Goal: Book appointment/travel/reservation

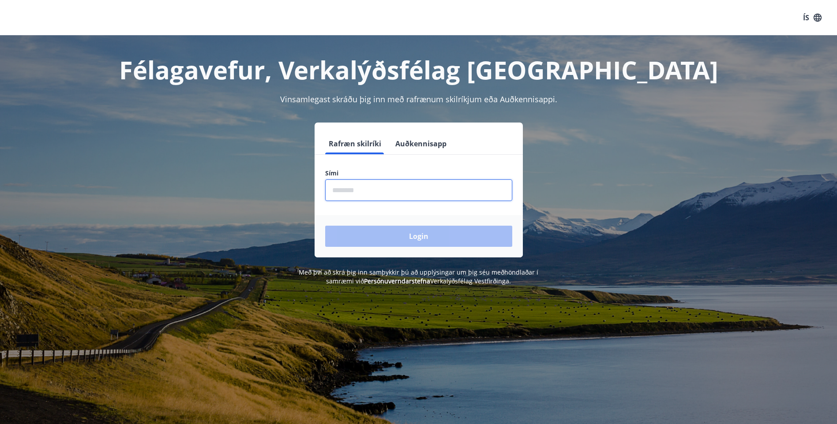
click at [333, 188] on input "phone" at bounding box center [418, 191] width 187 height 22
type input "********"
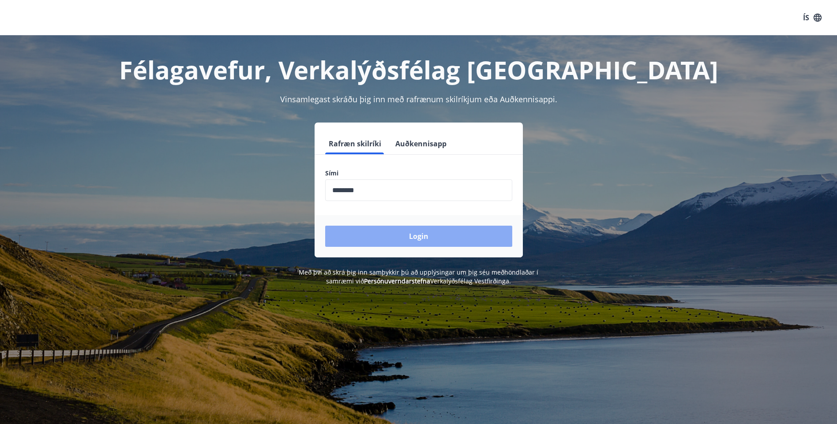
click at [417, 233] on button "Login" at bounding box center [418, 236] width 187 height 21
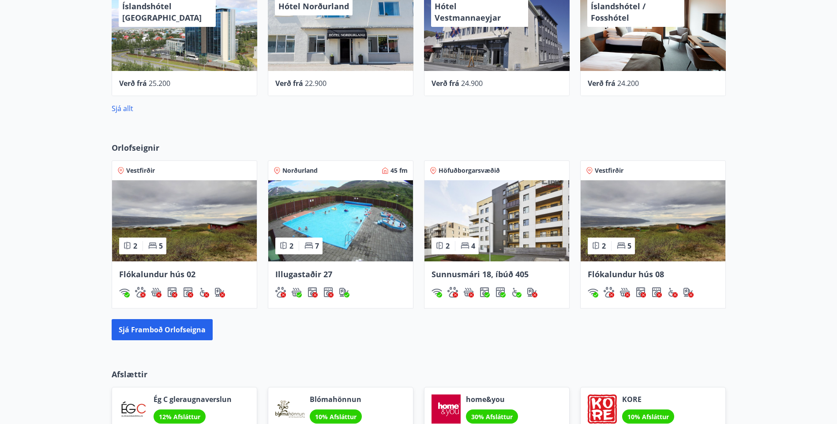
scroll to position [397, 0]
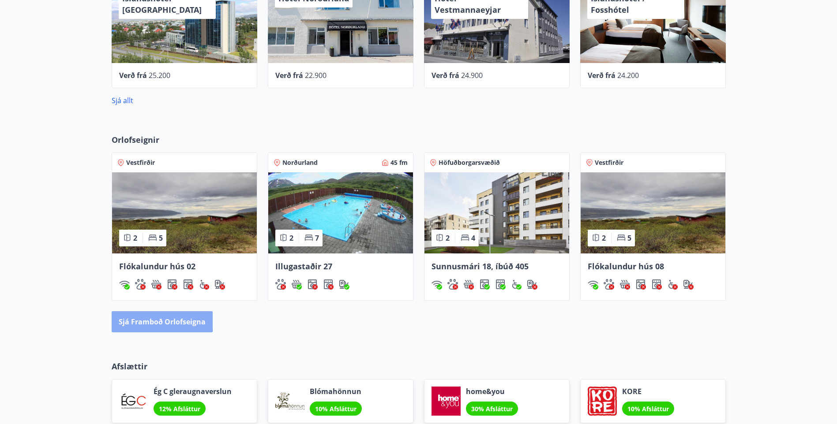
click at [152, 318] on button "Sjá framboð orlofseigna" at bounding box center [162, 321] width 101 height 21
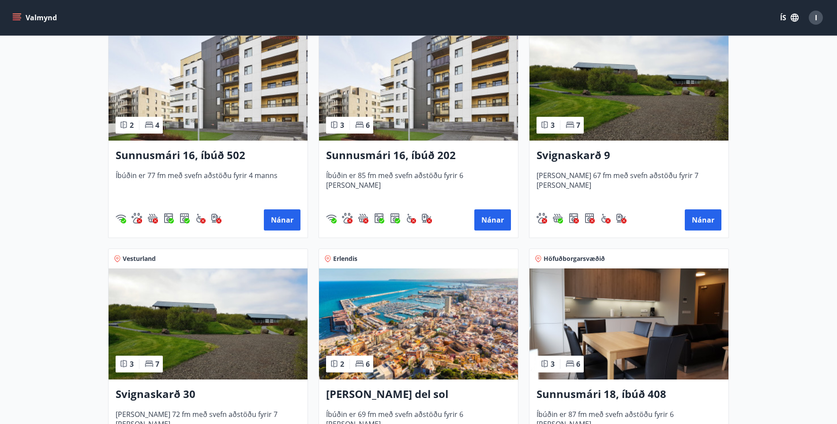
scroll to position [485, 0]
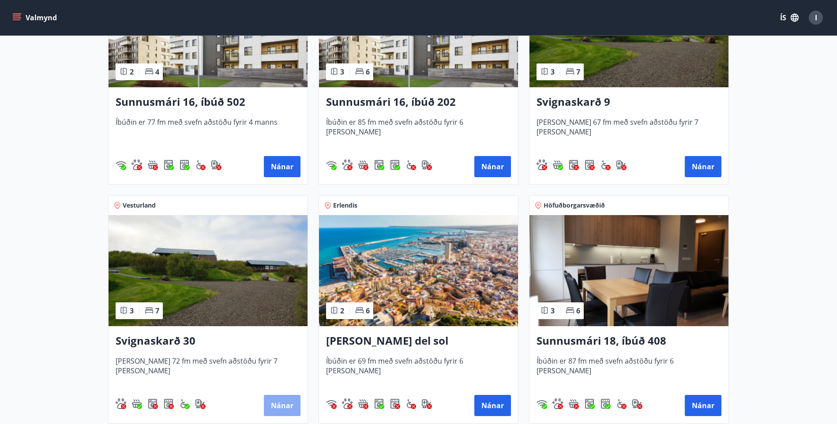
click at [276, 400] on button "Nánar" at bounding box center [282, 405] width 37 height 21
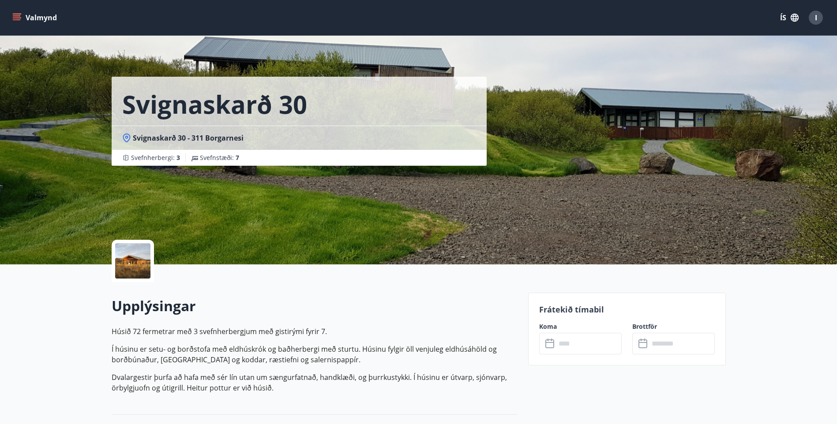
click at [549, 343] on icon at bounding box center [550, 344] width 11 height 11
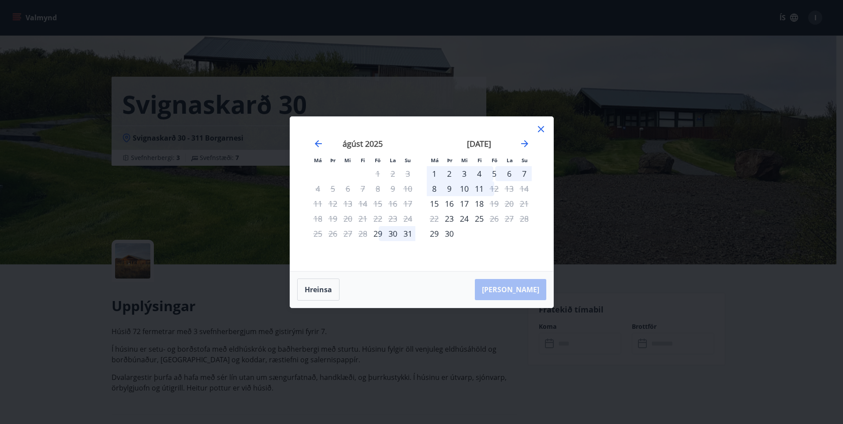
click at [540, 126] on icon at bounding box center [541, 129] width 11 height 11
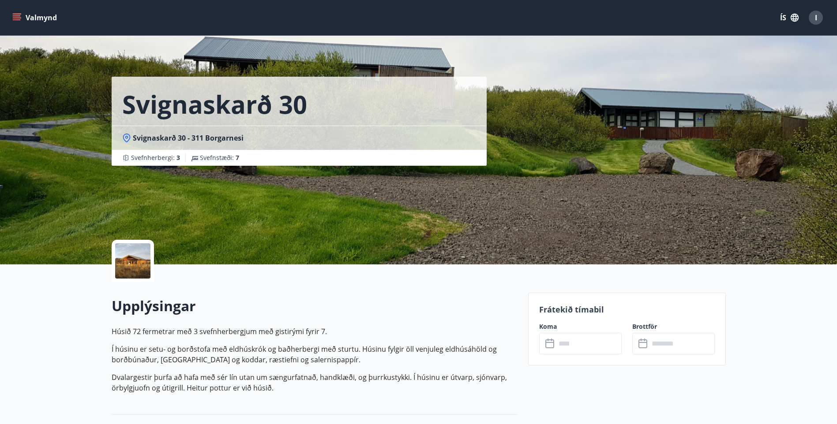
click at [33, 18] on button "Valmynd" at bounding box center [36, 18] width 50 height 16
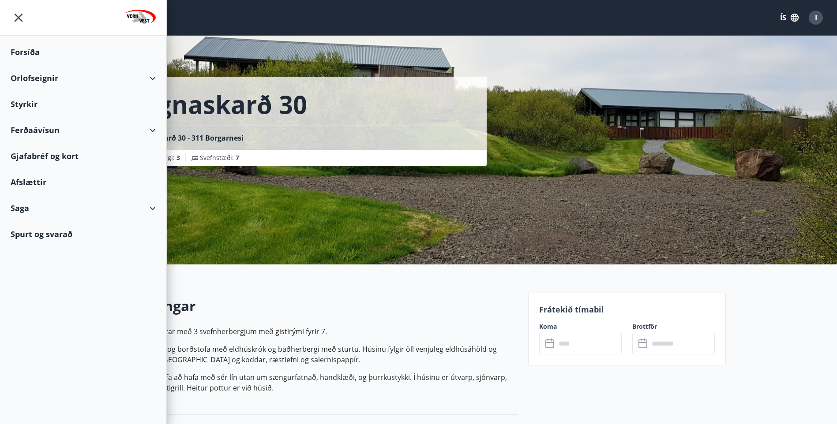
click at [151, 75] on div "Orlofseignir" at bounding box center [83, 78] width 145 height 26
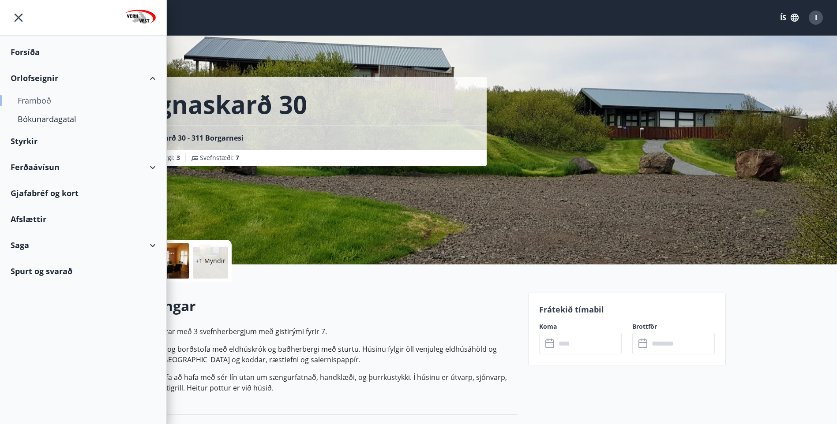
click at [40, 97] on div "Framboð" at bounding box center [83, 100] width 131 height 19
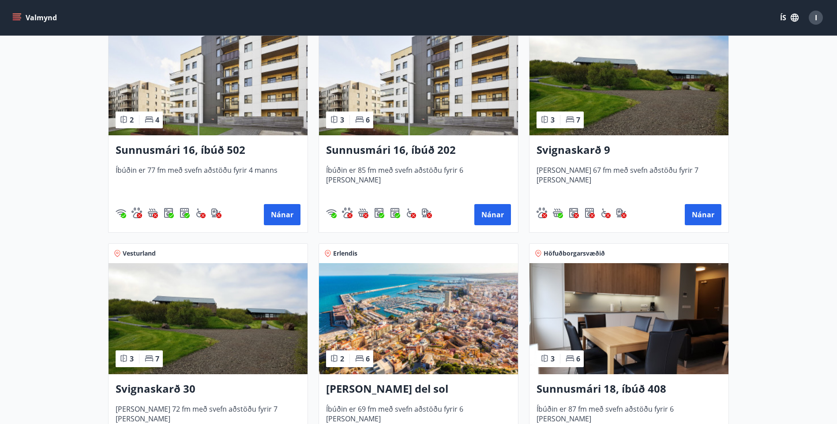
scroll to position [441, 0]
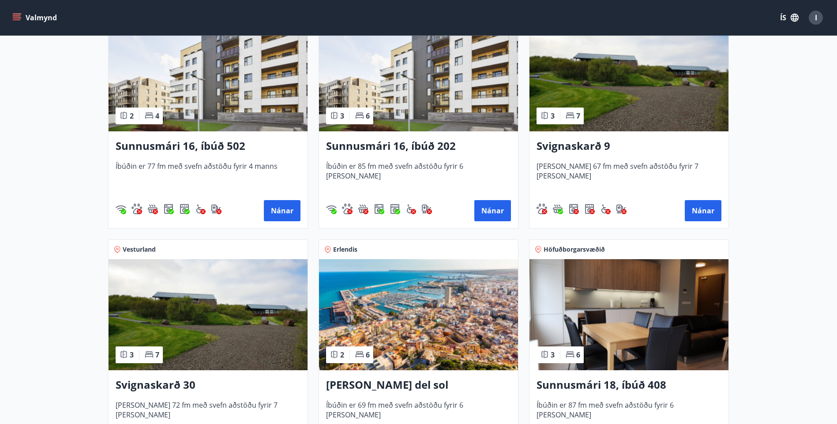
click at [202, 319] on img at bounding box center [208, 314] width 199 height 111
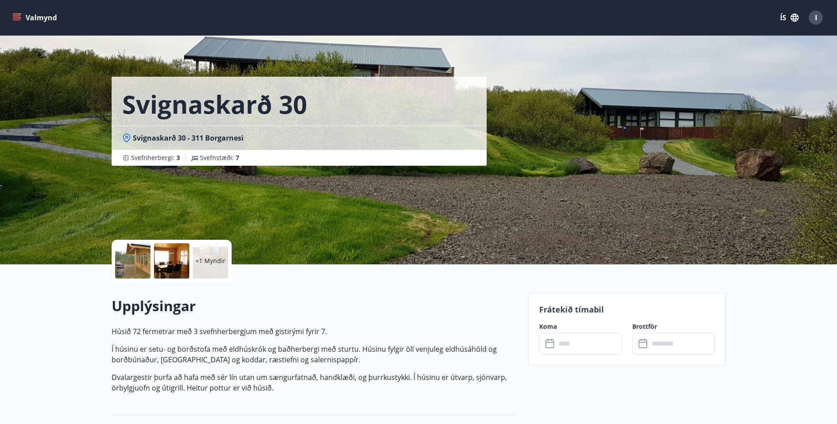
click at [130, 261] on div at bounding box center [132, 260] width 35 height 35
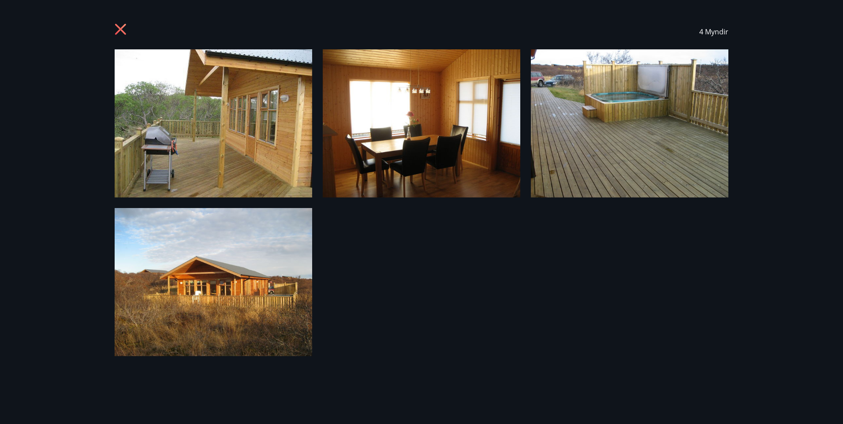
click at [118, 28] on icon at bounding box center [122, 30] width 14 height 14
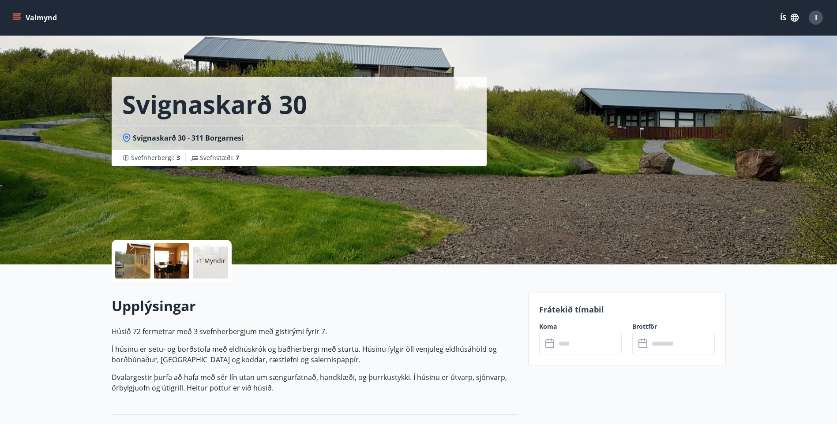
click at [30, 16] on button "Valmynd" at bounding box center [36, 18] width 50 height 16
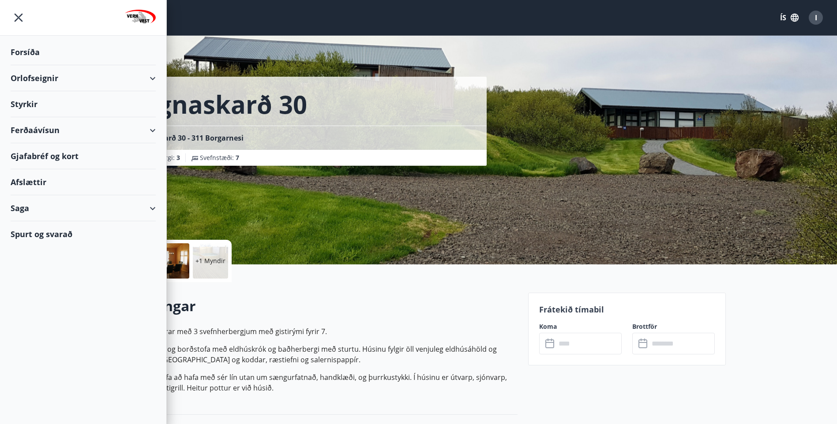
click at [157, 79] on icon at bounding box center [152, 78] width 11 height 11
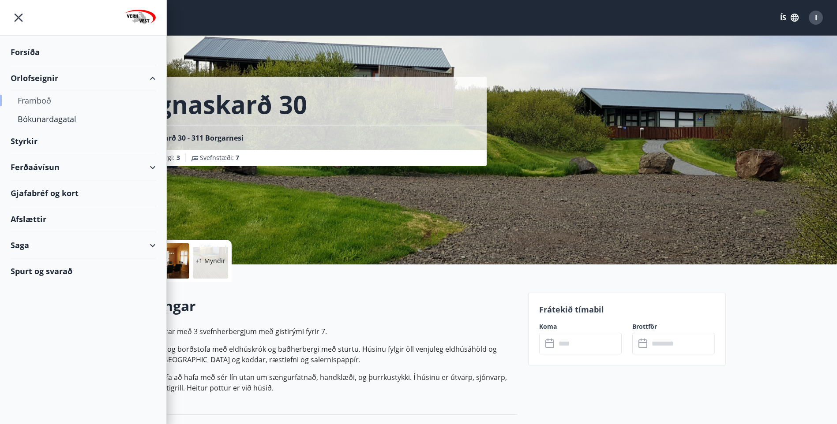
click at [40, 98] on div "Framboð" at bounding box center [83, 100] width 131 height 19
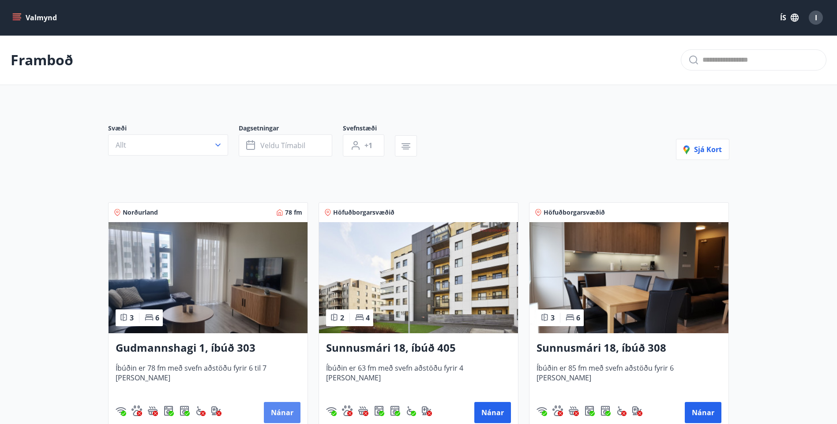
click at [278, 408] on button "Nánar" at bounding box center [282, 412] width 37 height 21
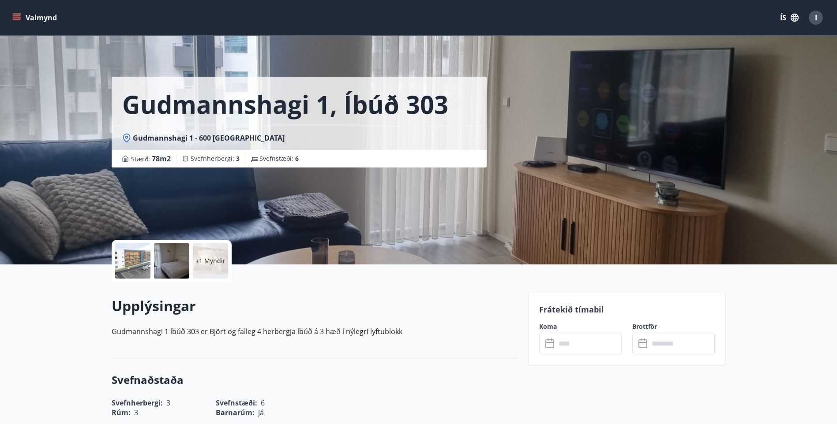
click at [550, 343] on icon at bounding box center [549, 342] width 9 height 1
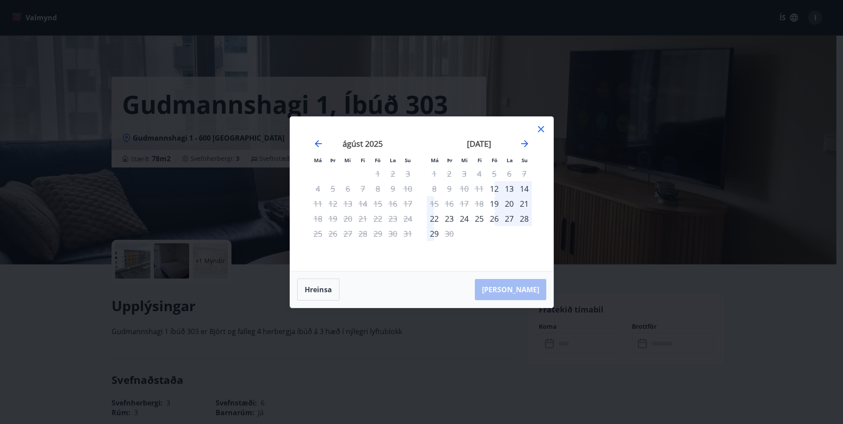
click at [542, 126] on icon at bounding box center [541, 129] width 11 height 11
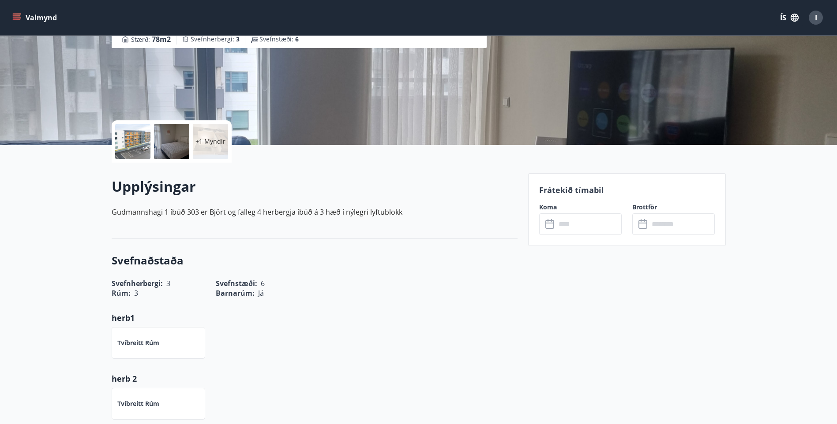
scroll to position [132, 0]
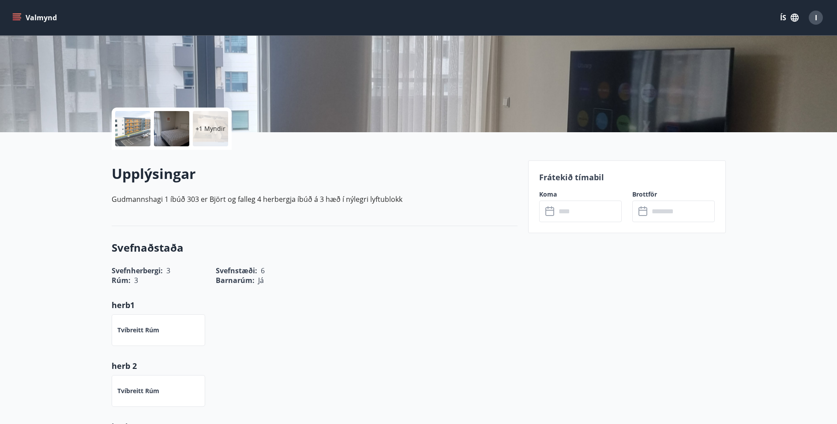
click at [33, 18] on button "Valmynd" at bounding box center [36, 18] width 50 height 16
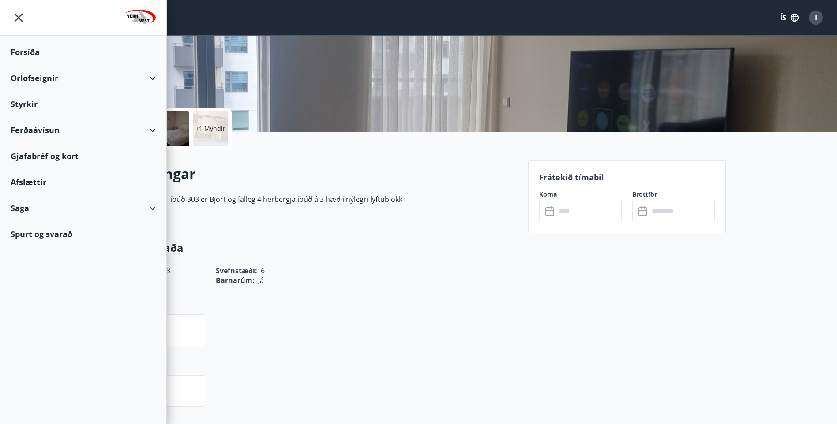
click at [155, 76] on div "Orlofseignir" at bounding box center [83, 78] width 145 height 26
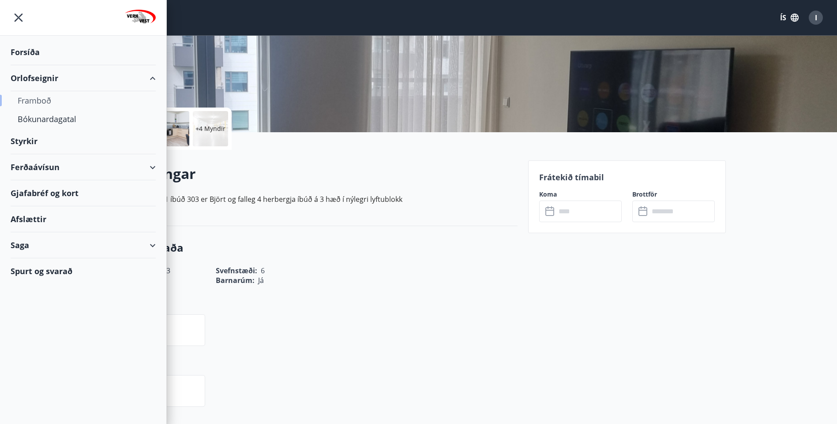
click at [29, 98] on div "Framboð" at bounding box center [83, 100] width 131 height 19
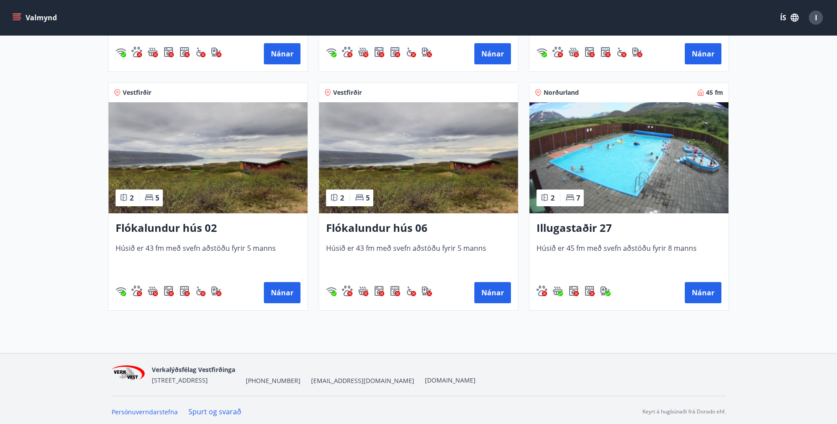
scroll to position [1558, 0]
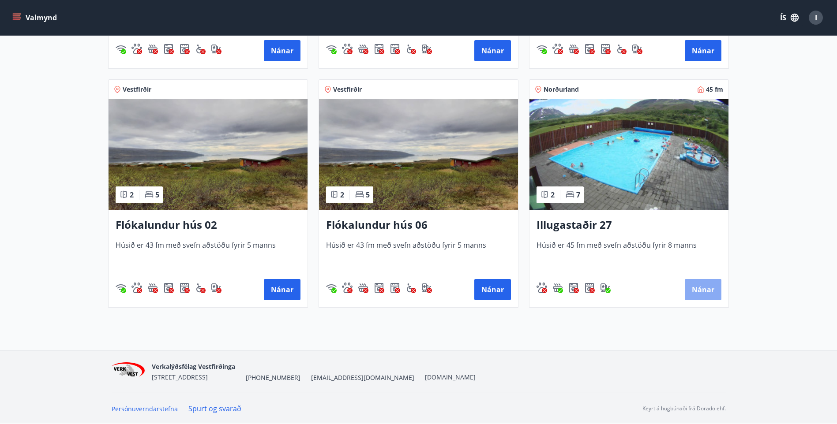
click at [703, 286] on button "Nánar" at bounding box center [703, 289] width 37 height 21
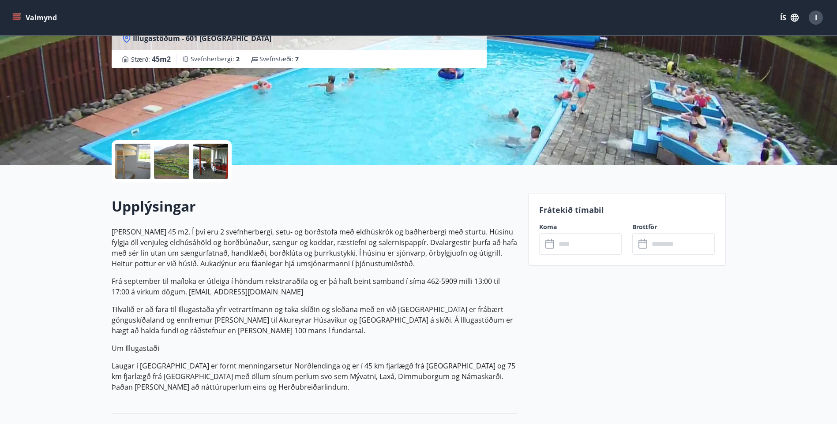
scroll to position [132, 0]
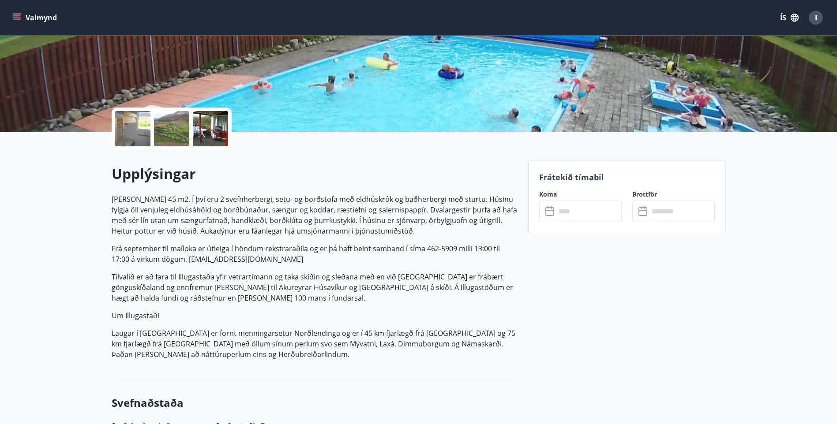
click at [549, 212] on icon at bounding box center [550, 211] width 11 height 11
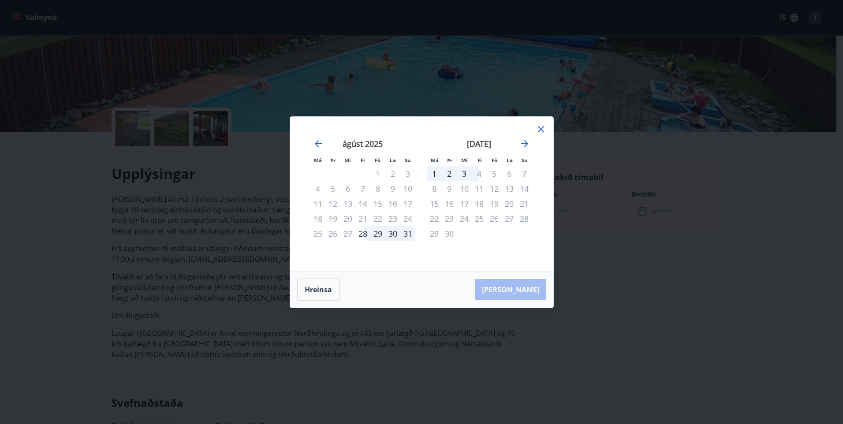
click at [541, 127] on icon at bounding box center [541, 129] width 11 height 11
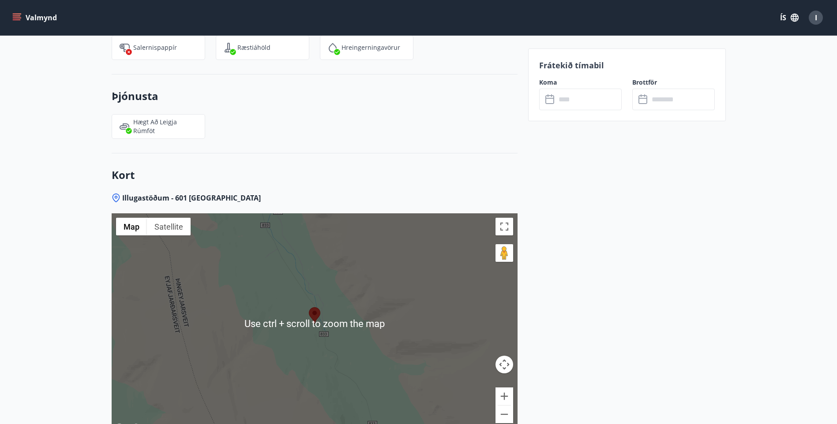
scroll to position [1154, 0]
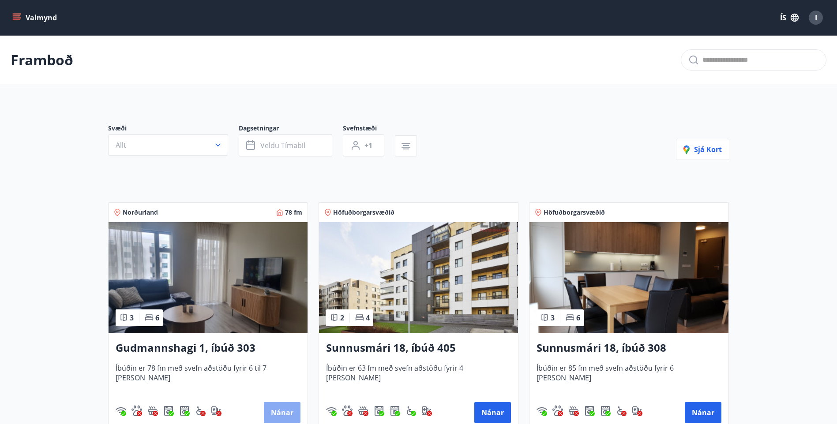
click at [286, 411] on button "Nánar" at bounding box center [282, 412] width 37 height 21
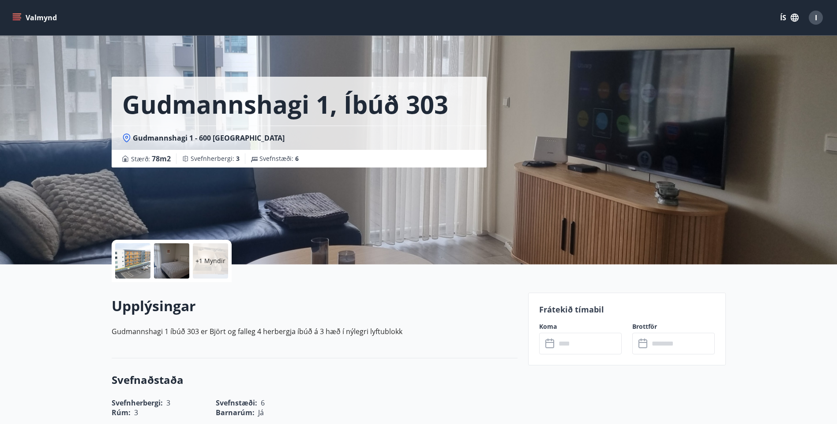
click at [548, 343] on icon at bounding box center [550, 344] width 11 height 11
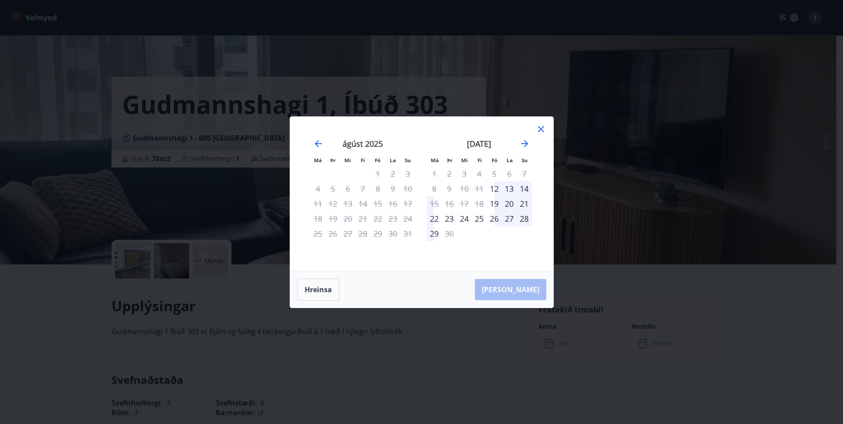
click at [539, 126] on icon at bounding box center [541, 129] width 11 height 11
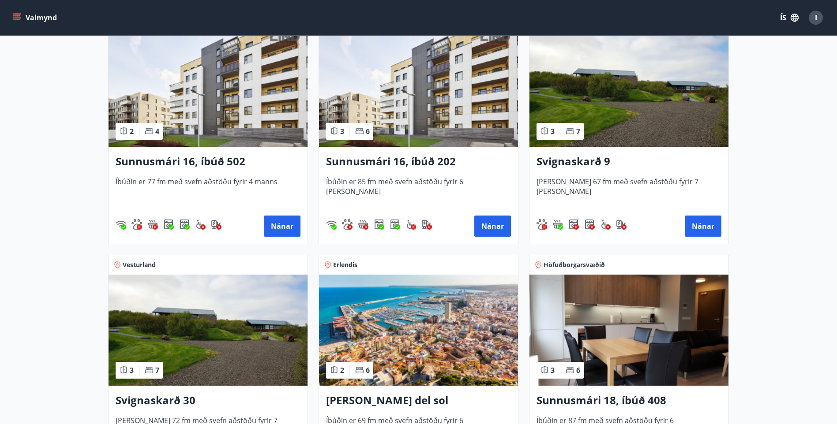
scroll to position [441, 0]
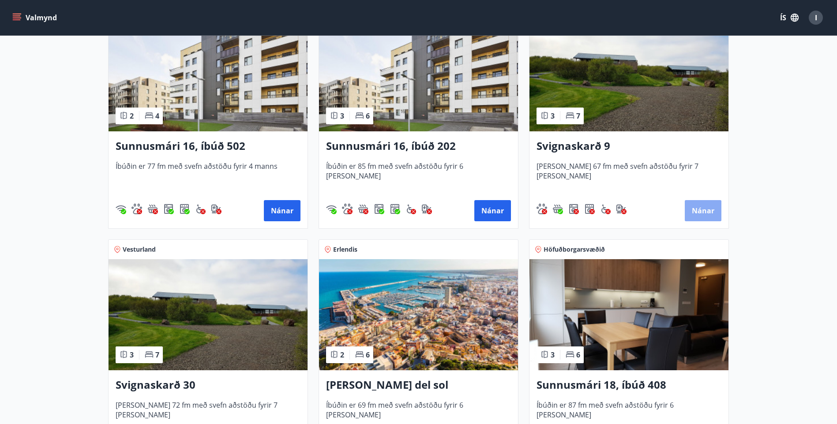
click at [701, 207] on button "Nánar" at bounding box center [703, 210] width 37 height 21
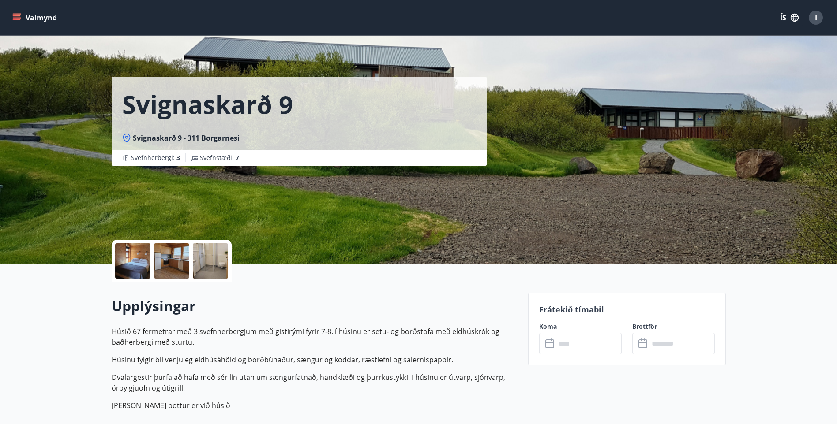
click at [547, 344] on icon at bounding box center [550, 344] width 11 height 11
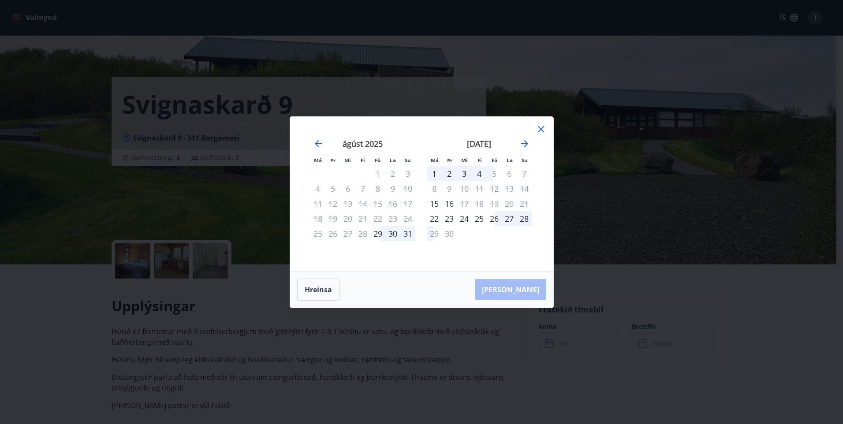
click at [543, 128] on icon at bounding box center [541, 129] width 6 height 6
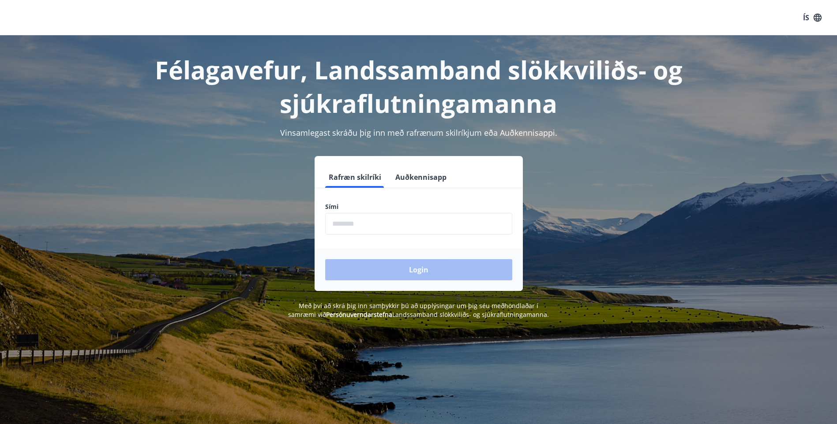
click at [345, 225] on input "phone" at bounding box center [418, 224] width 187 height 22
type input "********"
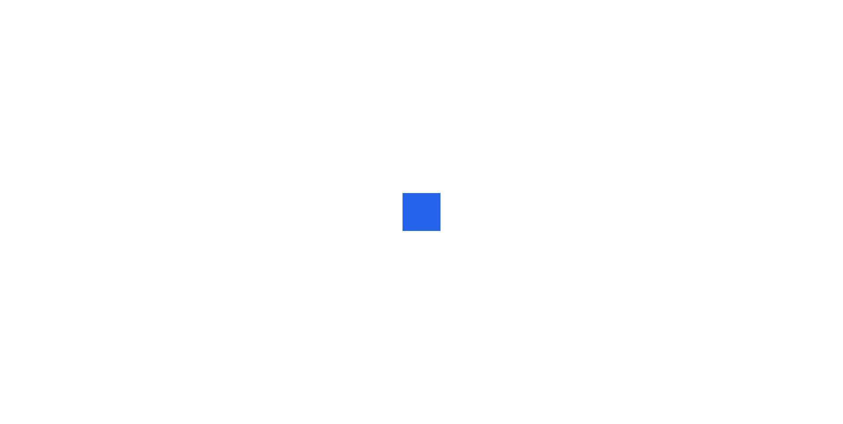
drag, startPoint x: 0, startPoint y: 0, endPoint x: 602, endPoint y: 19, distance: 602.4
click at [603, 18] on div at bounding box center [421, 212] width 843 height 424
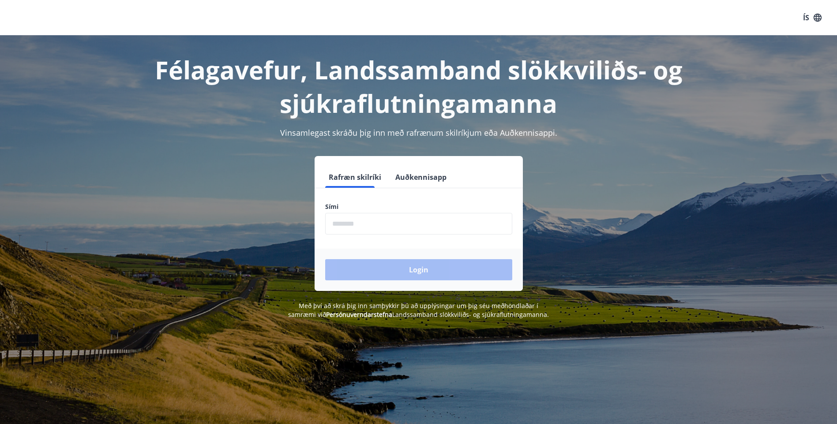
drag, startPoint x: 344, startPoint y: 222, endPoint x: 347, endPoint y: 218, distance: 4.7
click at [344, 222] on input "phone" at bounding box center [418, 224] width 187 height 22
type input "********"
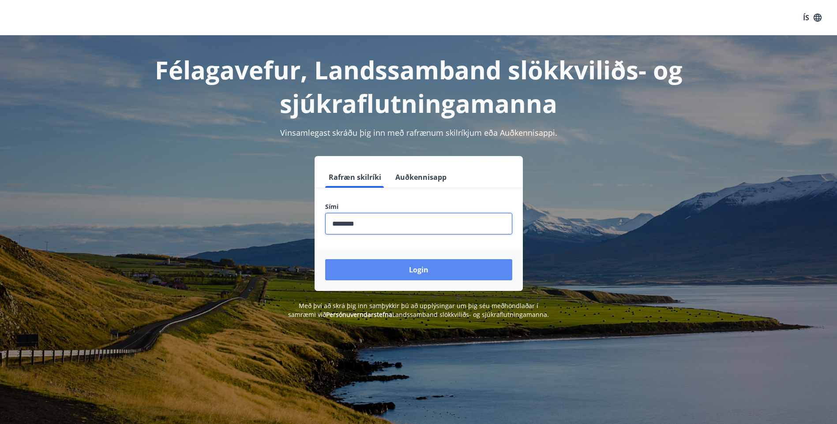
click at [420, 266] on button "Login" at bounding box center [418, 269] width 187 height 21
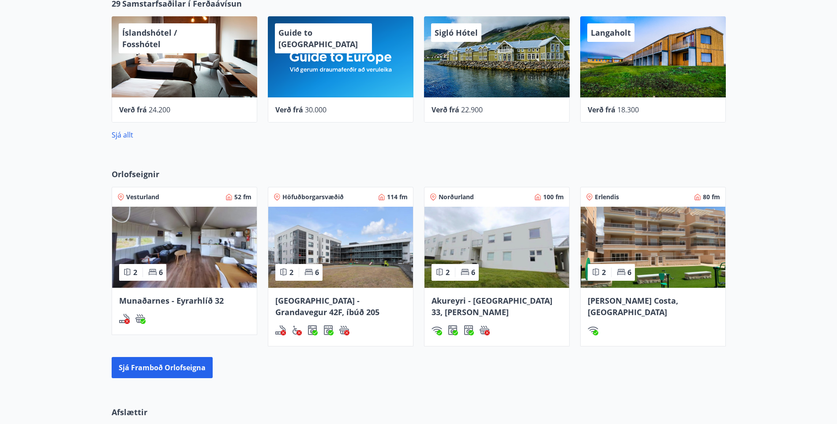
scroll to position [353, 0]
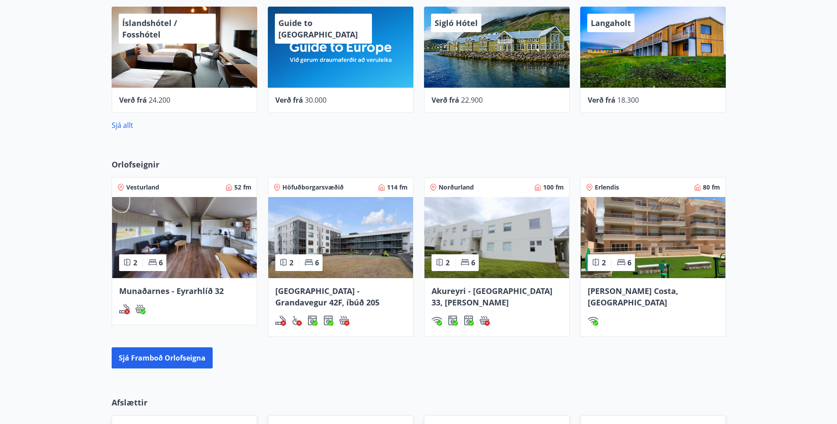
click at [497, 290] on span "Akureyri - [GEOGRAPHIC_DATA] 33, [PERSON_NAME]" at bounding box center [491, 297] width 121 height 22
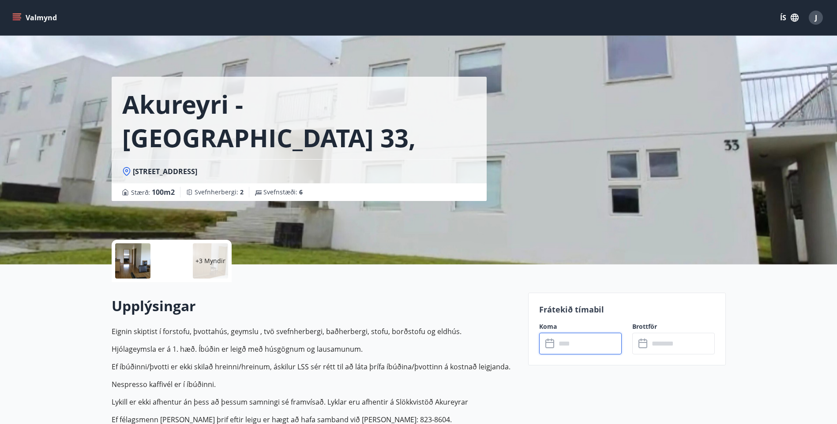
click at [580, 345] on input "text" at bounding box center [589, 344] width 66 height 22
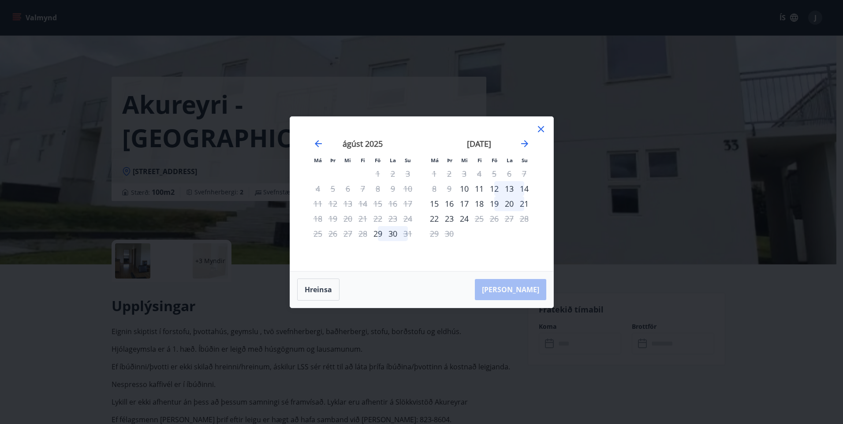
click at [542, 128] on icon at bounding box center [541, 129] width 6 height 6
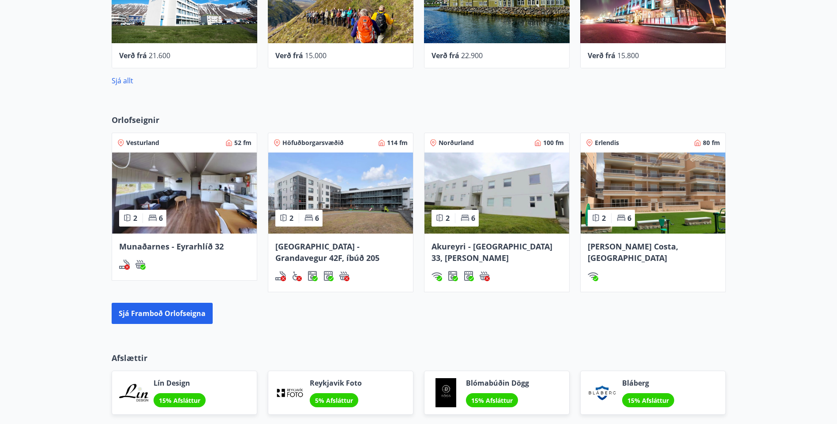
scroll to position [448, 0]
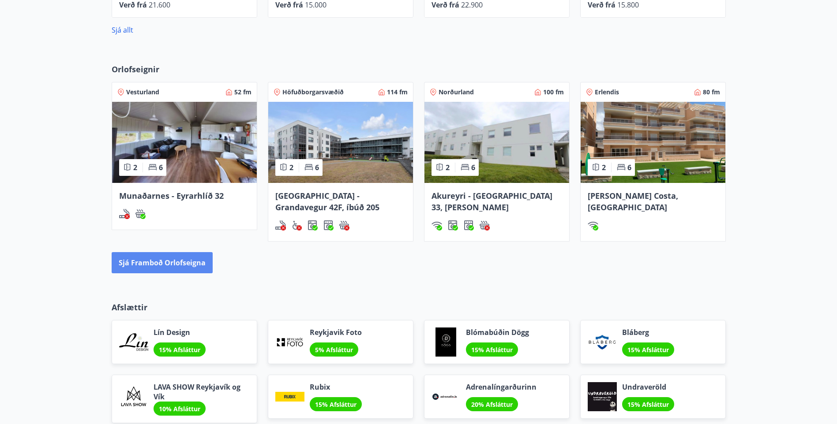
click at [172, 262] on button "Sjá framboð orlofseigna" at bounding box center [162, 262] width 101 height 21
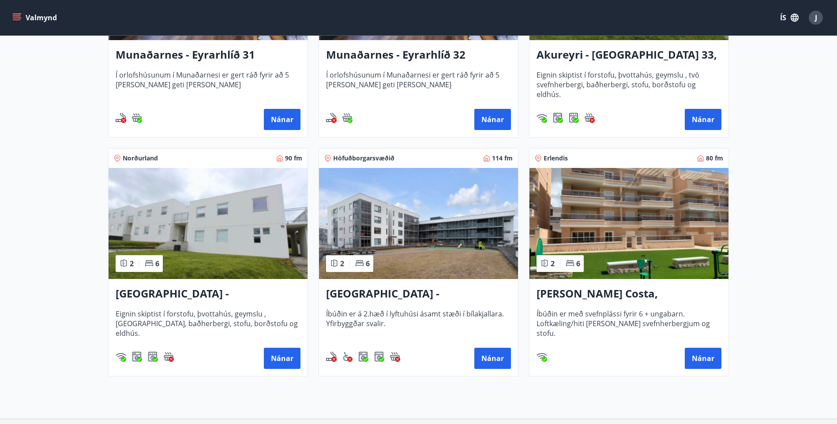
scroll to position [309, 0]
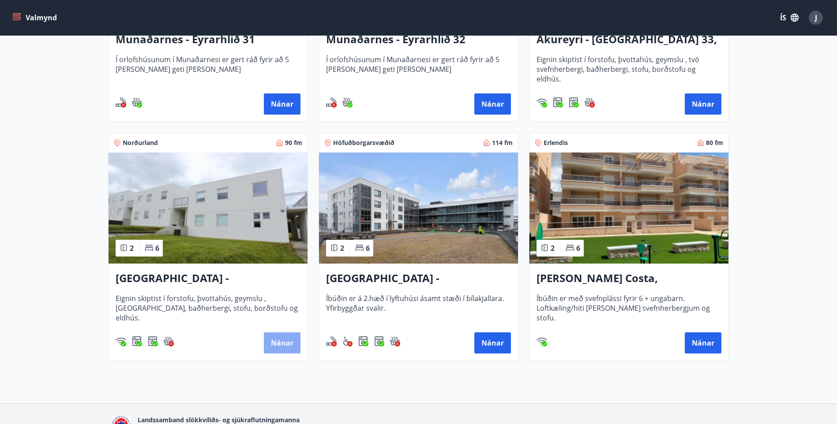
click at [281, 337] on button "Nánar" at bounding box center [282, 343] width 37 height 21
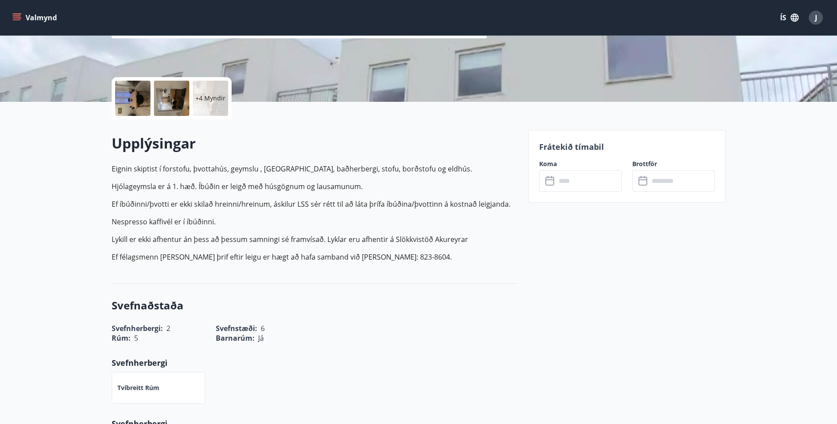
scroll to position [176, 0]
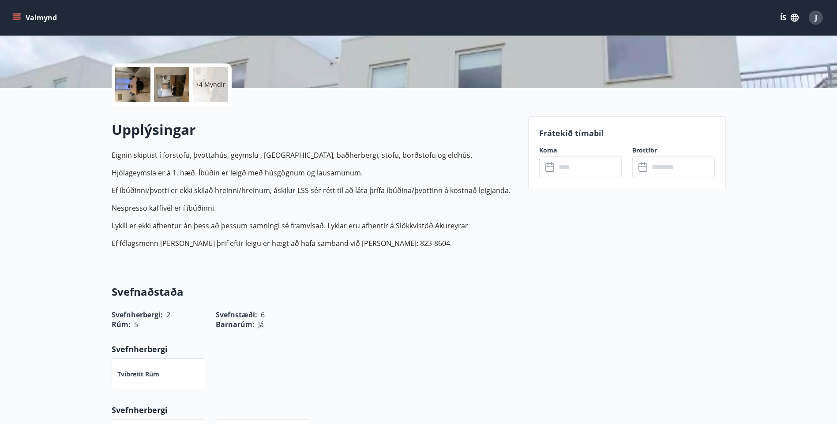
click at [548, 168] on icon at bounding box center [550, 167] width 11 height 11
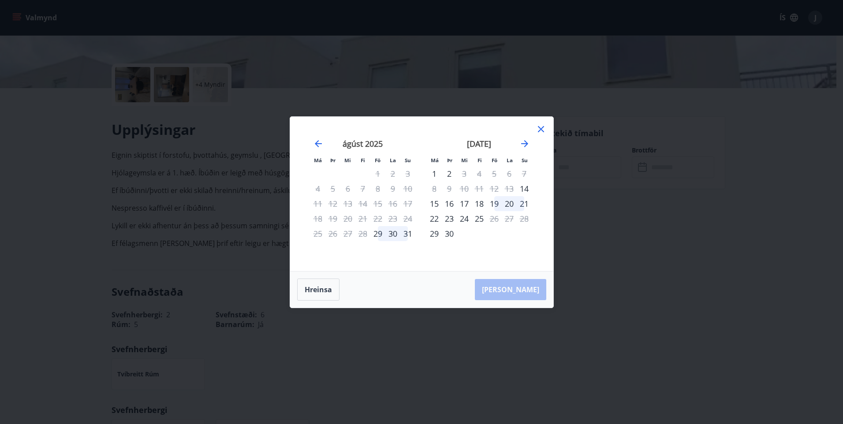
click at [541, 127] on icon at bounding box center [541, 129] width 11 height 11
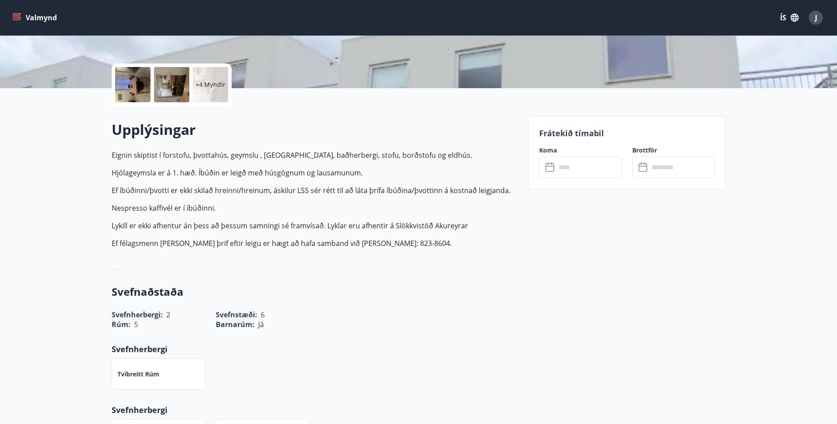
scroll to position [0, 0]
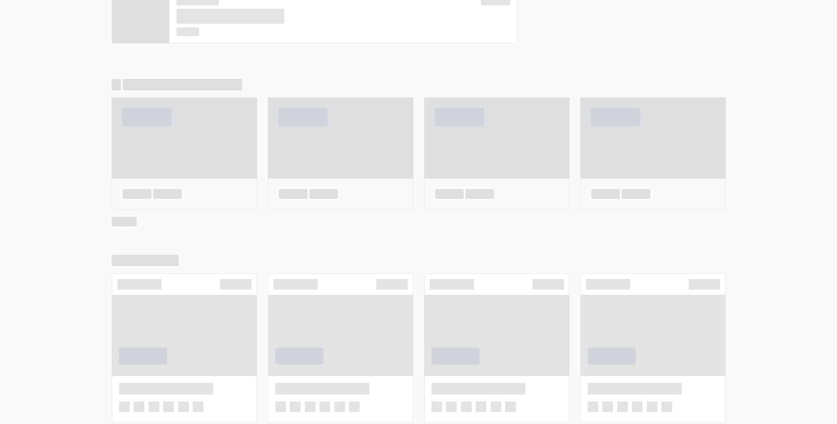
scroll to position [455, 0]
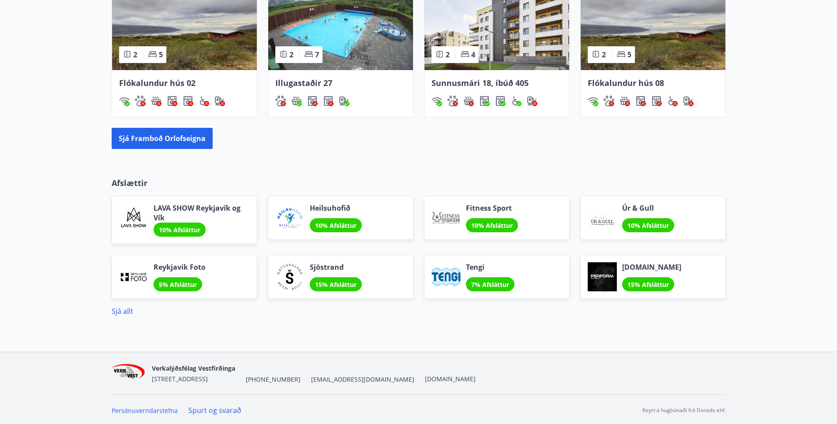
scroll to position [582, 0]
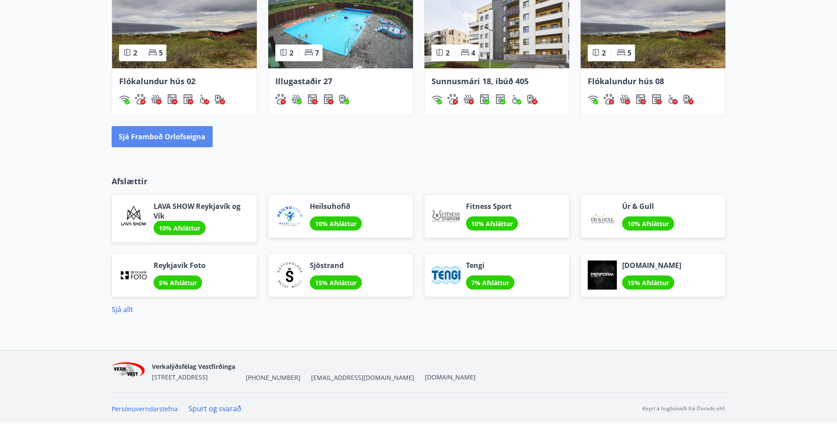
click at [174, 137] on button "Sjá framboð orlofseigna" at bounding box center [162, 136] width 101 height 21
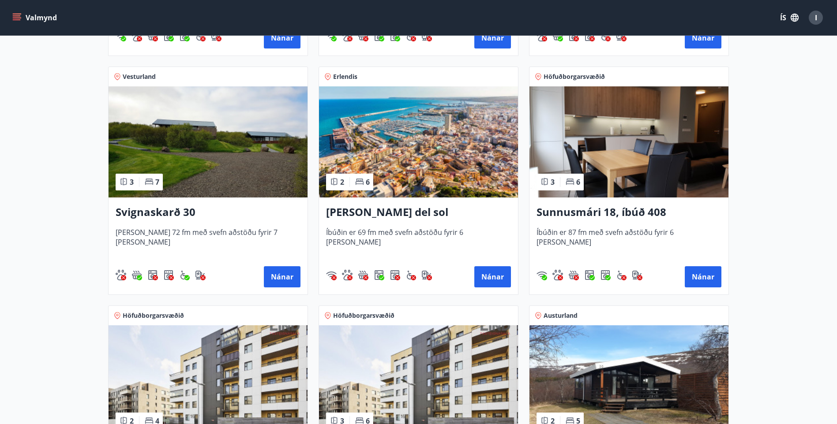
scroll to position [618, 0]
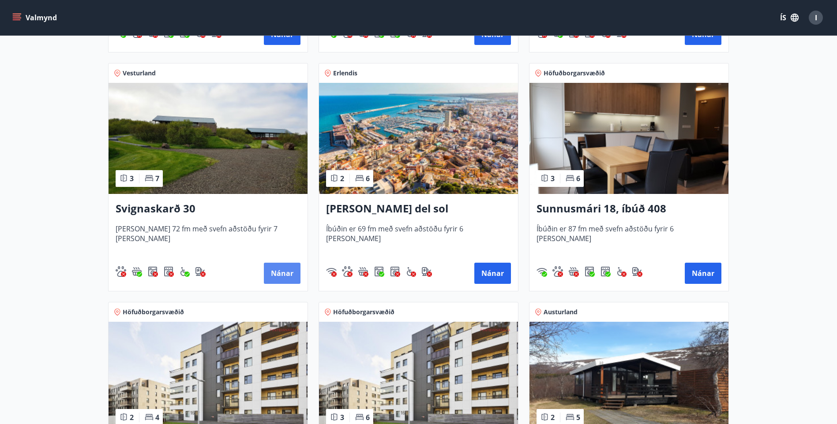
click at [283, 273] on button "Nánar" at bounding box center [282, 273] width 37 height 21
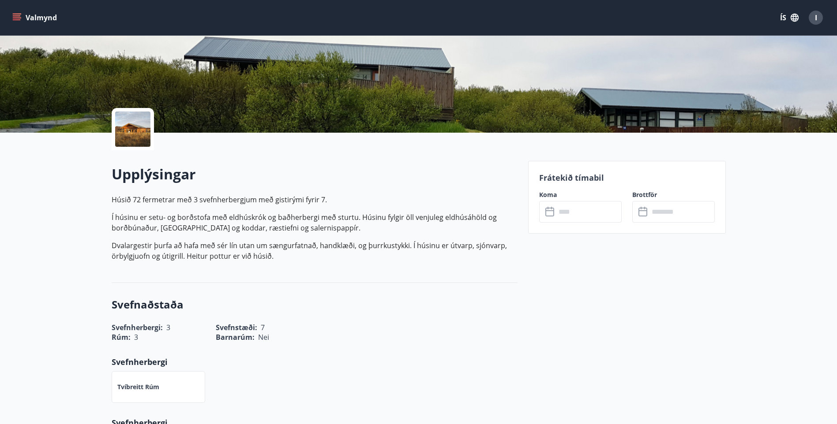
scroll to position [132, 0]
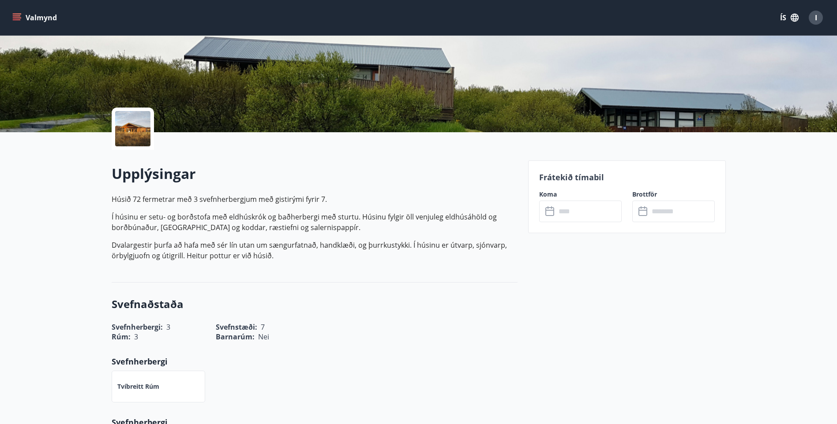
click at [551, 211] on icon at bounding box center [550, 211] width 11 height 11
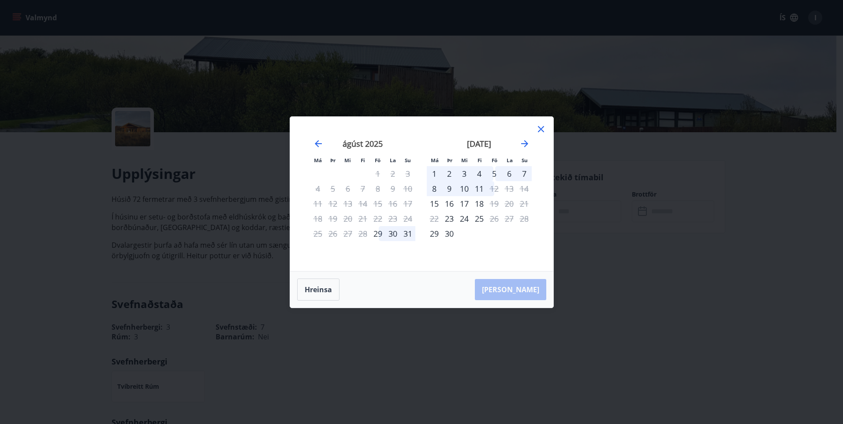
click at [541, 128] on icon at bounding box center [541, 129] width 11 height 11
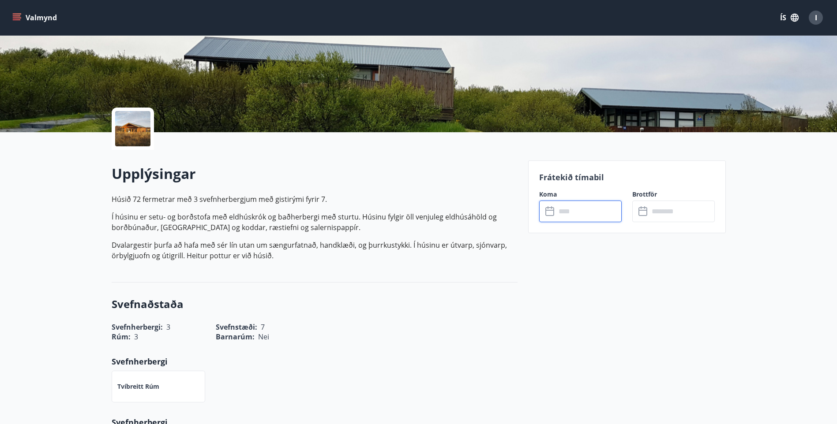
click at [583, 212] on input "text" at bounding box center [589, 212] width 66 height 22
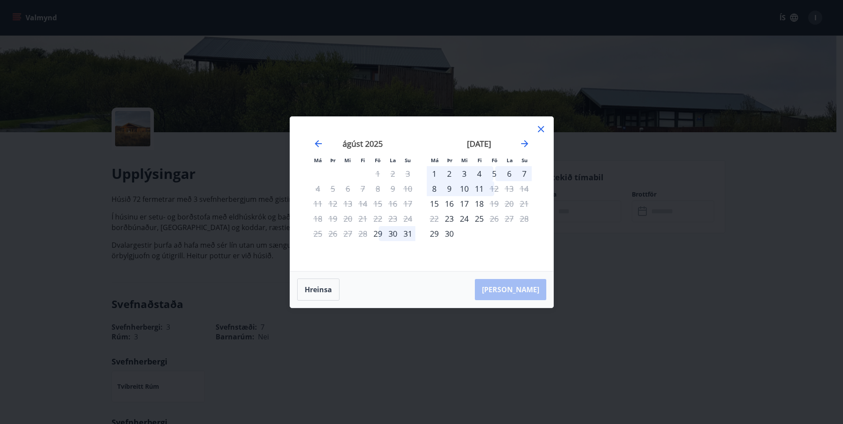
click at [540, 128] on icon at bounding box center [541, 129] width 6 height 6
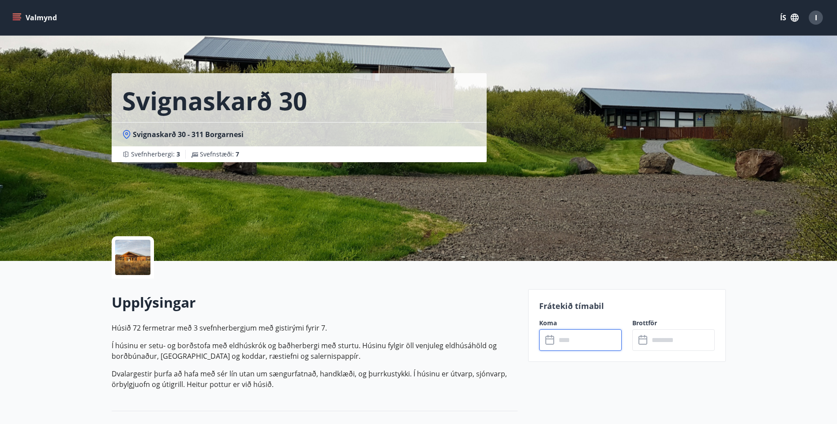
scroll to position [0, 0]
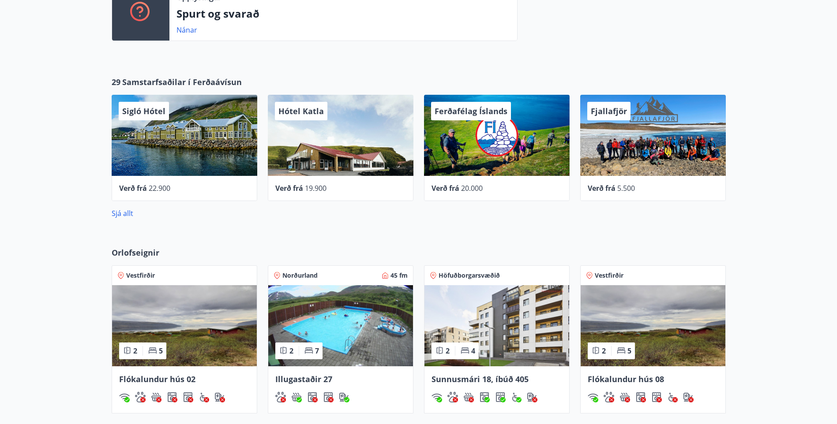
scroll to position [309, 0]
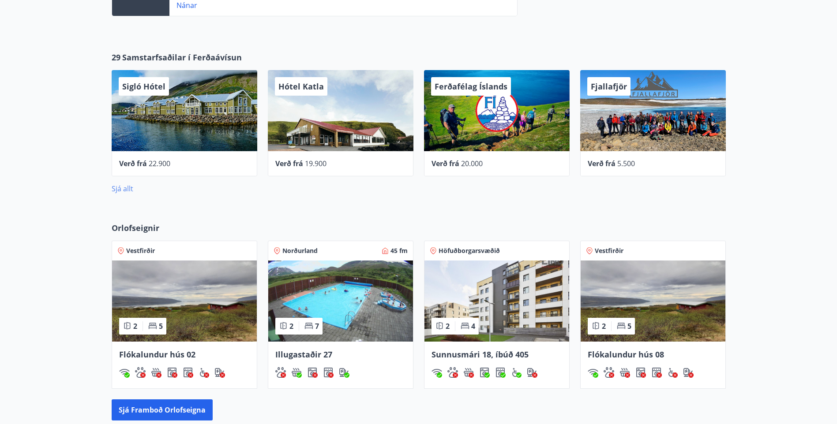
click at [126, 190] on link "Sjá allt" at bounding box center [123, 189] width 22 height 10
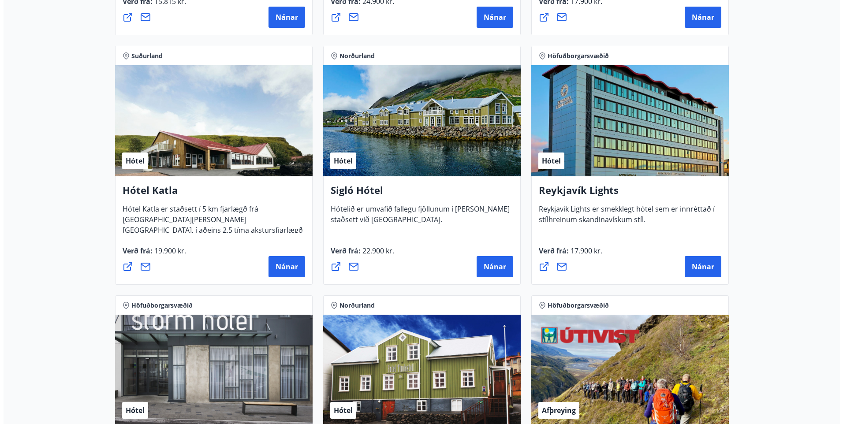
scroll to position [662, 0]
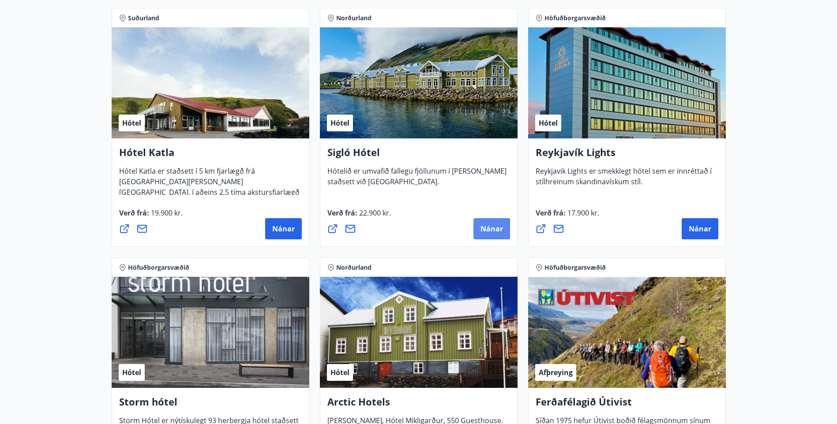
click at [490, 232] on span "Nánar" at bounding box center [491, 229] width 22 height 10
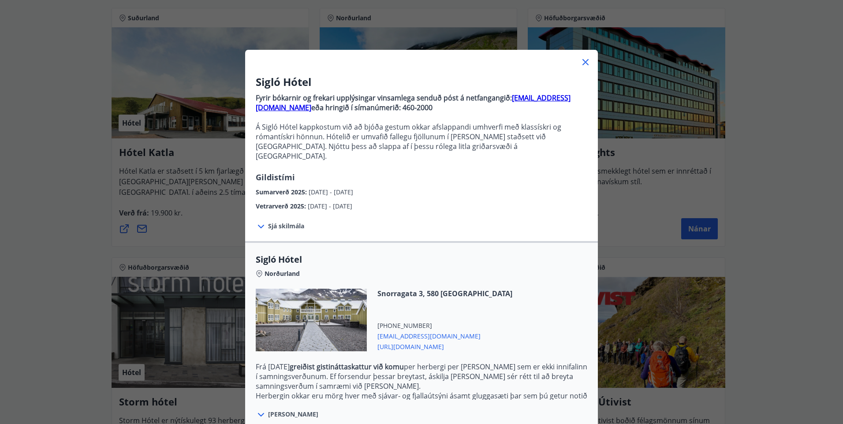
scroll to position [0, 0]
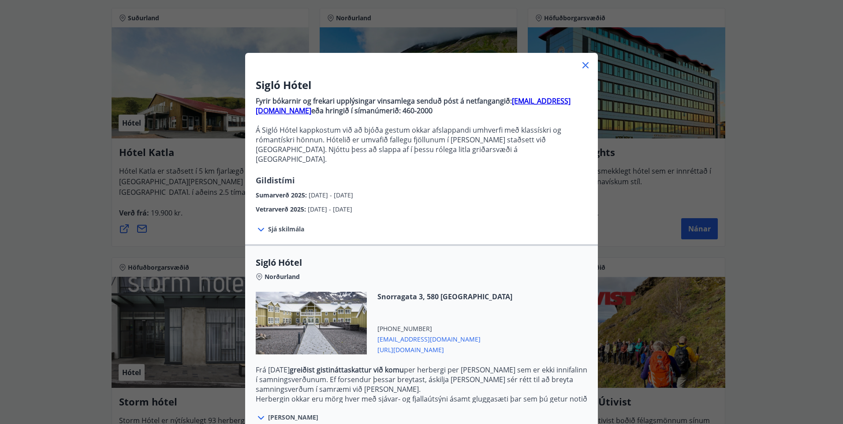
click at [281, 225] on span "Sjá skilmála" at bounding box center [286, 229] width 36 height 9
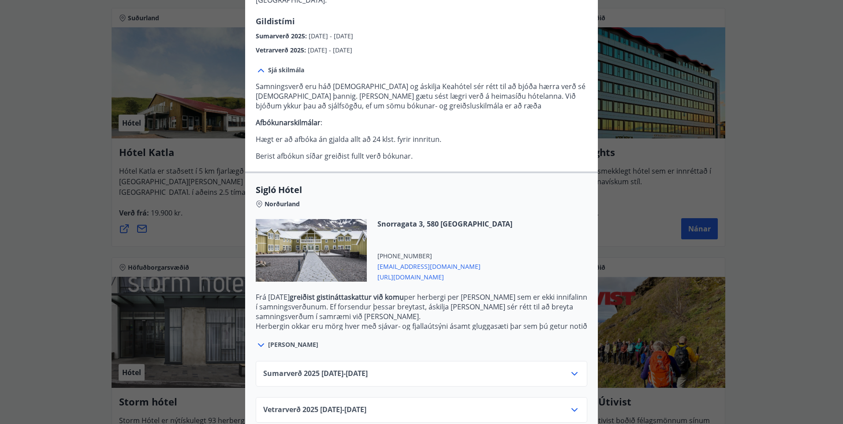
scroll to position [165, 0]
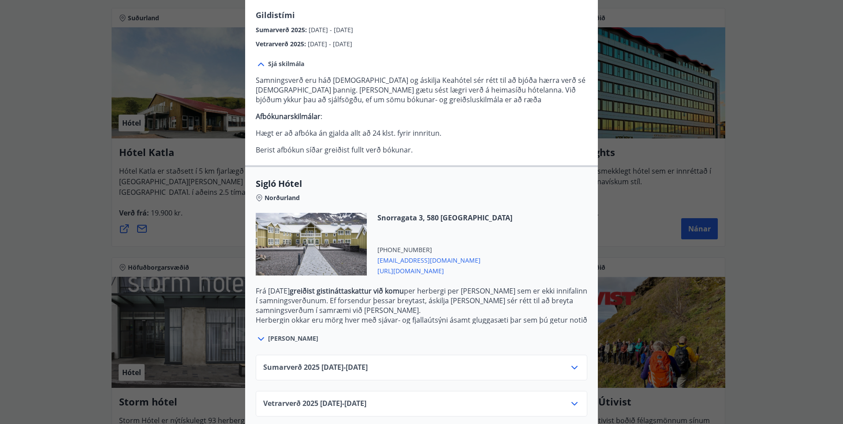
click at [276, 334] on span "[PERSON_NAME]" at bounding box center [293, 338] width 50 height 9
click at [258, 334] on icon at bounding box center [261, 339] width 11 height 11
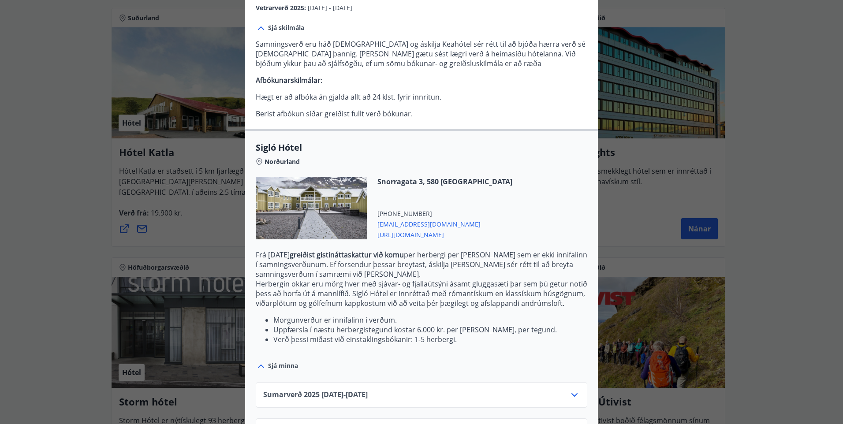
scroll to position [229, 0]
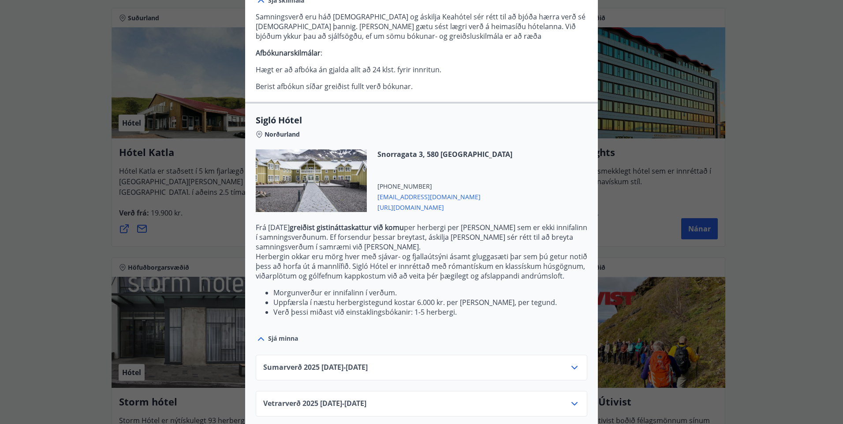
click at [571, 399] on icon at bounding box center [574, 404] width 11 height 11
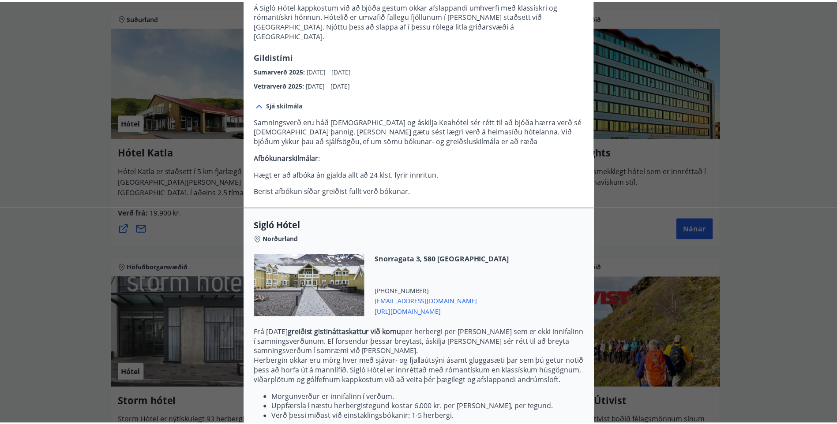
scroll to position [0, 0]
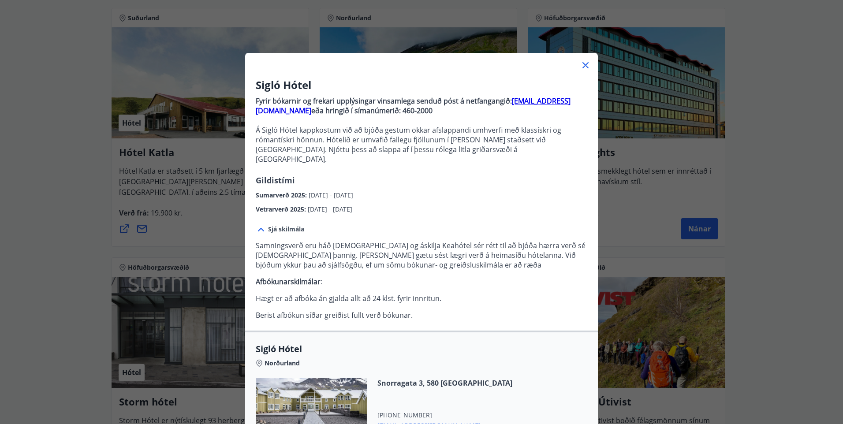
click at [582, 63] on icon at bounding box center [586, 65] width 11 height 11
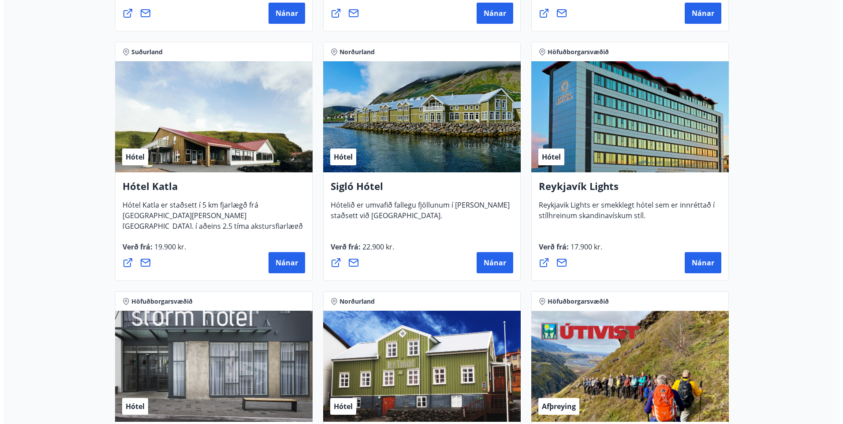
scroll to position [626, 0]
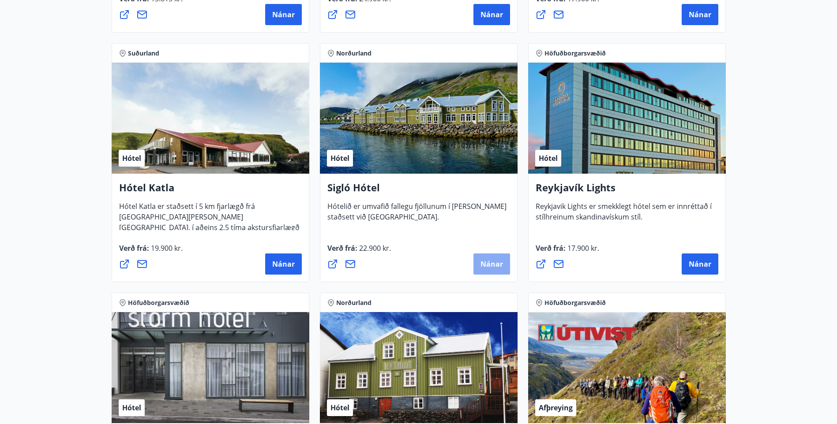
click at [491, 267] on span "Nánar" at bounding box center [491, 264] width 22 height 10
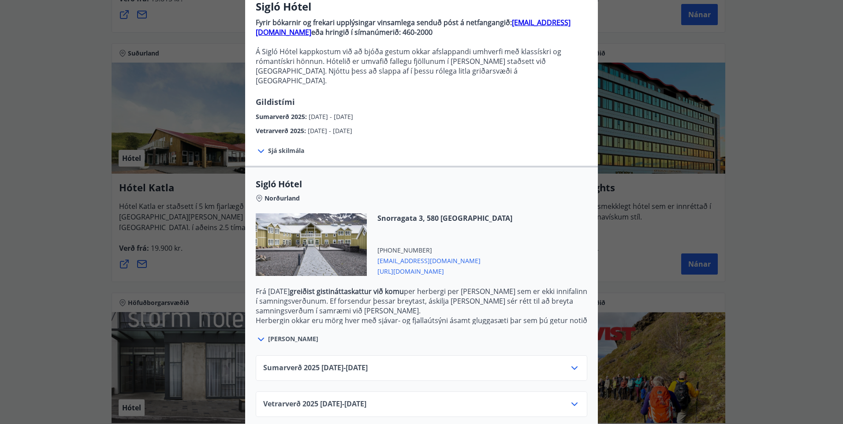
scroll to position [79, 0]
click at [570, 363] on icon at bounding box center [574, 368] width 11 height 11
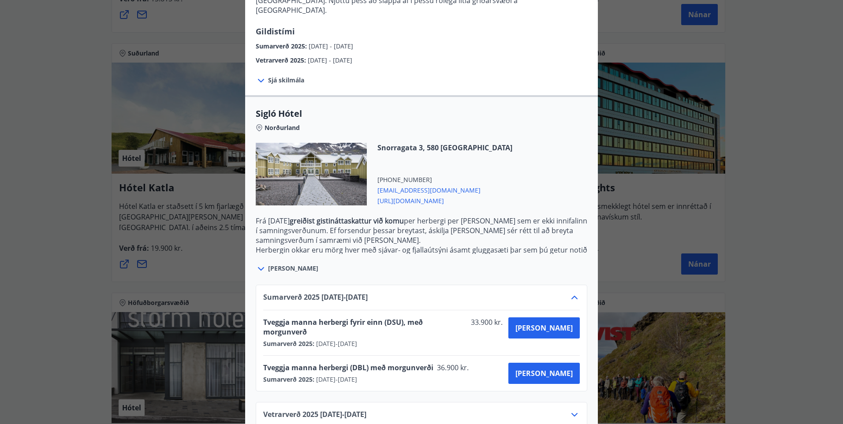
scroll to position [150, 0]
click at [570, 408] on icon at bounding box center [574, 413] width 11 height 11
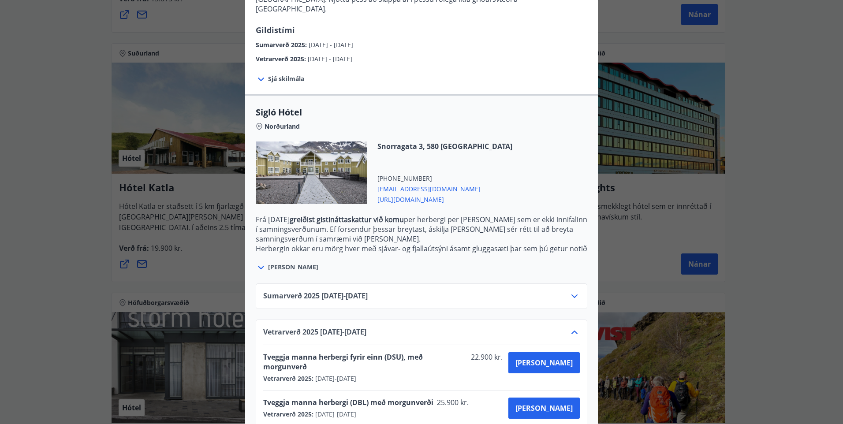
click at [569, 291] on icon at bounding box center [574, 296] width 11 height 11
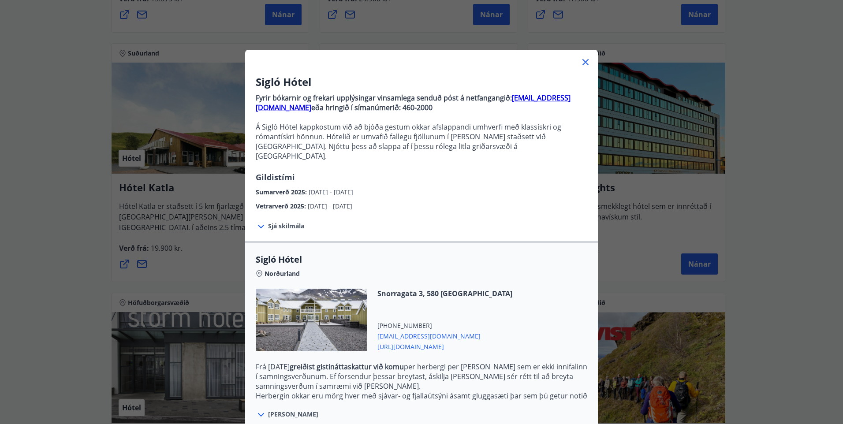
scroll to position [0, 0]
